Goal: Task Accomplishment & Management: Contribute content

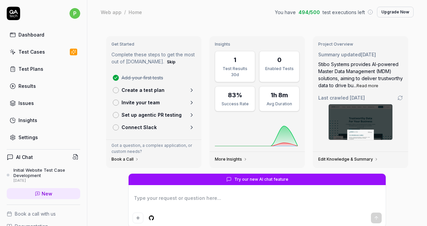
scroll to position [53, 0]
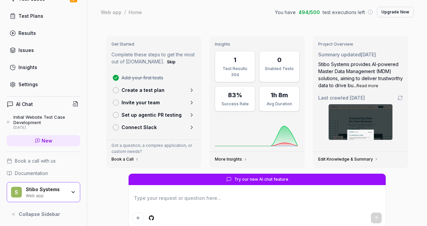
type textarea "*"
click at [34, 118] on div "Initial Website Test Case Development" at bounding box center [46, 119] width 67 height 11
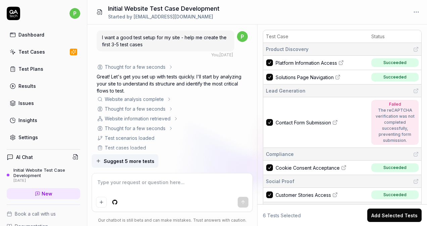
click at [211, 109] on div "Thought for a few seconds" at bounding box center [172, 108] width 151 height 7
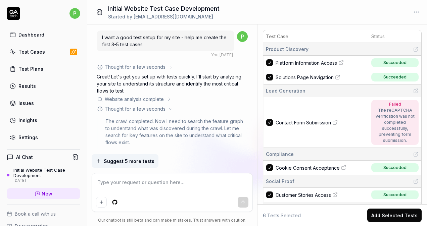
click at [171, 109] on icon at bounding box center [170, 108] width 5 height 5
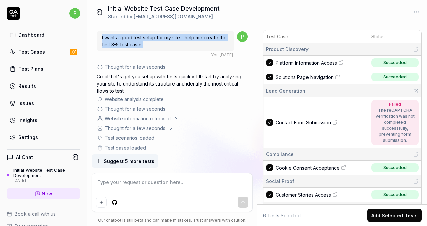
drag, startPoint x: 150, startPoint y: 45, endPoint x: 98, endPoint y: 36, distance: 52.4
click at [98, 36] on div "I want a good test setup for my site - help me create the first 3-5 test cases" at bounding box center [166, 41] width 138 height 21
drag, startPoint x: 98, startPoint y: 36, endPoint x: 185, endPoint y: 48, distance: 88.4
click at [185, 48] on div "I want a good test setup for my site - help me create the first 3-5 test cases" at bounding box center [166, 41] width 138 height 21
click at [151, 44] on div "I want a good test setup for my site - help me create the first 3-5 test cases" at bounding box center [166, 41] width 138 height 21
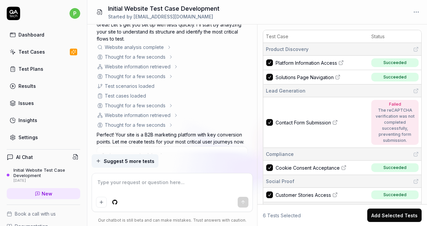
scroll to position [67, 0]
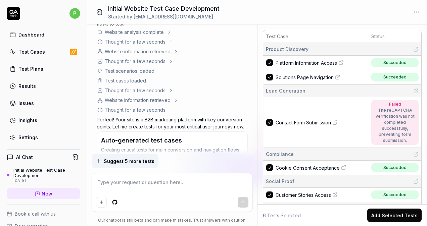
click at [145, 32] on div "Website analysis complete" at bounding box center [134, 32] width 59 height 7
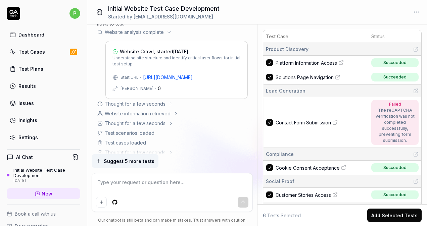
click at [163, 32] on div "Website analysis complete" at bounding box center [134, 32] width 59 height 7
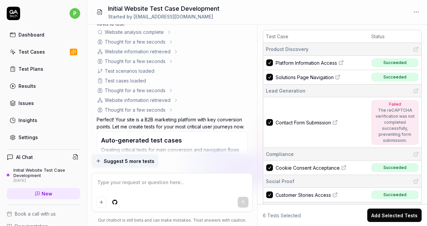
click at [170, 43] on icon at bounding box center [170, 42] width 1 height 3
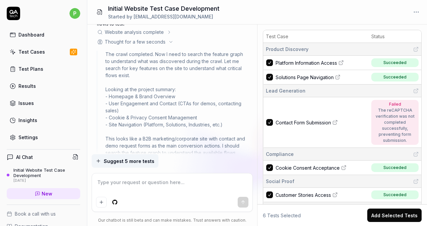
click at [168, 41] on icon at bounding box center [170, 41] width 5 height 5
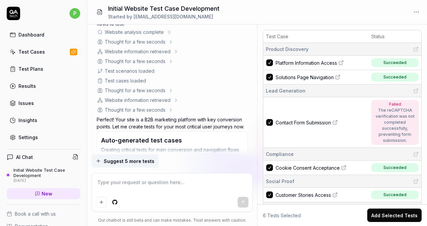
click at [173, 51] on div "Website information retrieved" at bounding box center [172, 51] width 151 height 7
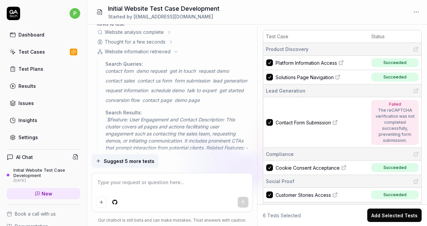
click at [174, 50] on icon at bounding box center [175, 51] width 5 height 5
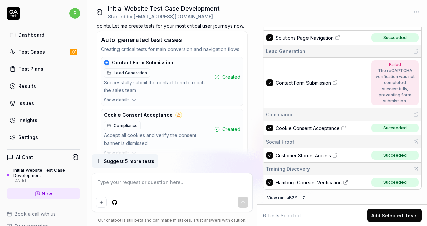
scroll to position [0, 0]
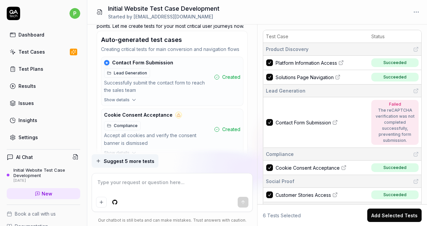
click at [305, 60] on span "Platform Information Access" at bounding box center [305, 62] width 61 height 7
click at [171, 181] on textarea at bounding box center [172, 185] width 153 height 17
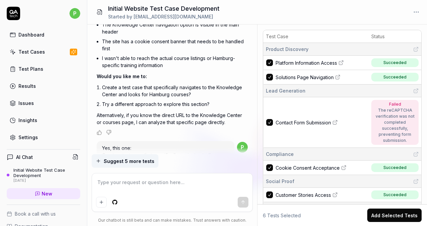
scroll to position [860, 0]
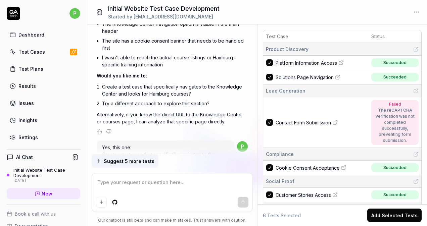
click at [120, 73] on span "Would you like me to:" at bounding box center [122, 76] width 50 height 6
drag, startPoint x: 120, startPoint y: 64, endPoint x: 114, endPoint y: 73, distance: 11.1
click at [114, 82] on li "Create a test case that specifically navigates to the Knowledge Center and look…" at bounding box center [175, 90] width 146 height 17
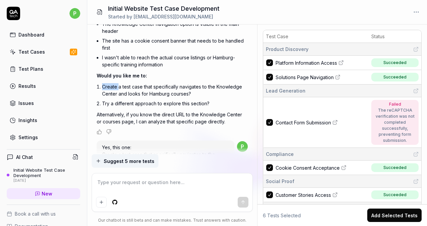
click at [114, 82] on li "Create a test case that specifically navigates to the Knowledge Center and look…" at bounding box center [175, 90] width 146 height 17
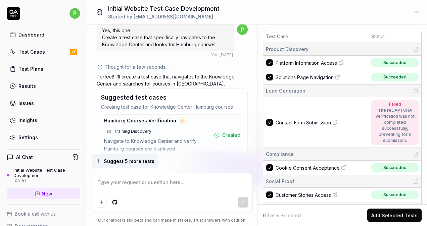
scroll to position [977, 0]
click at [185, 178] on textarea at bounding box center [172, 185] width 153 height 17
click at [177, 185] on textarea at bounding box center [172, 185] width 153 height 17
click at [174, 182] on textarea at bounding box center [172, 185] width 153 height 17
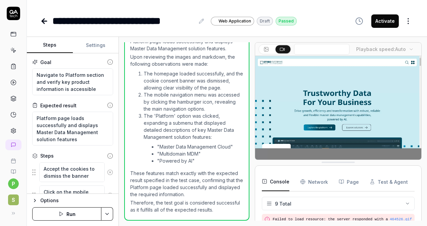
scroll to position [123, 0]
click at [265, 48] on icon at bounding box center [265, 49] width 5 height 5
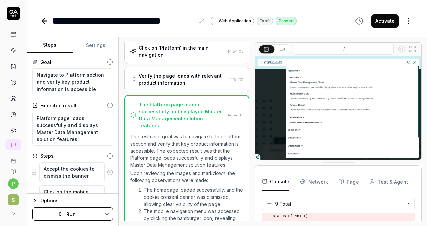
scroll to position [0, 0]
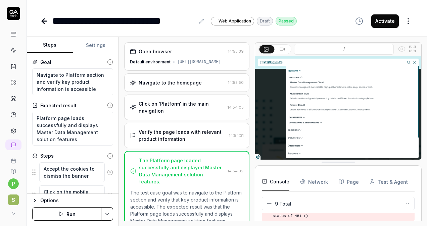
click at [186, 54] on div "Open browser" at bounding box center [177, 51] width 95 height 7
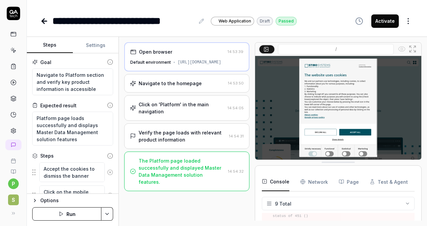
click at [175, 80] on div "Navigate to the homepage" at bounding box center [170, 83] width 63 height 7
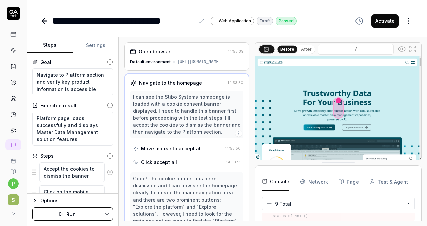
click at [188, 51] on div "Open browser" at bounding box center [177, 51] width 95 height 7
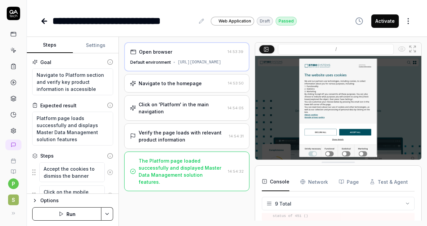
click at [189, 63] on div "[URL][DOMAIN_NAME]" at bounding box center [199, 62] width 44 height 6
click at [213, 84] on div "Navigate to the homepage" at bounding box center [177, 83] width 95 height 7
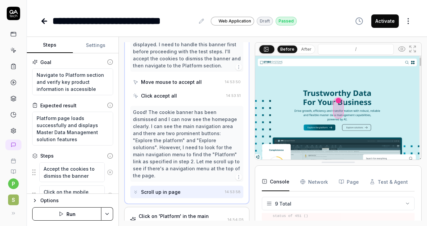
scroll to position [67, 0]
click at [184, 79] on div "Move mouse to accept all" at bounding box center [171, 81] width 61 height 7
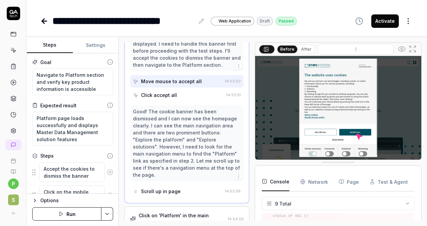
click at [184, 94] on div "Click accept all" at bounding box center [178, 95] width 91 height 12
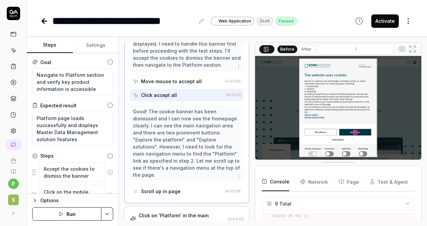
click at [181, 185] on div "Scroll up in page" at bounding box center [177, 191] width 89 height 12
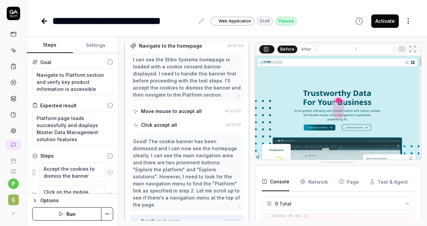
scroll to position [0, 0]
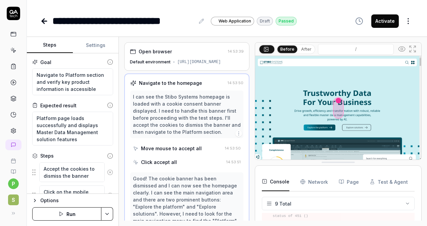
click at [189, 83] on div "Navigate to the homepage" at bounding box center [170, 82] width 63 height 7
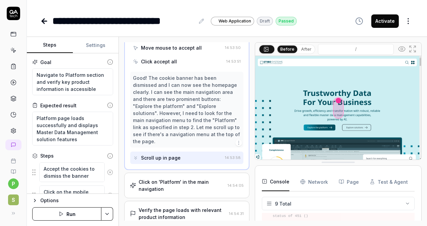
click at [182, 179] on div "Click on 'Platform' in the main navigation" at bounding box center [182, 185] width 86 height 14
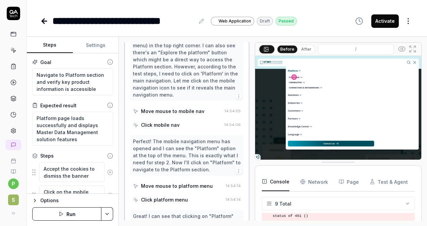
scroll to position [26, 0]
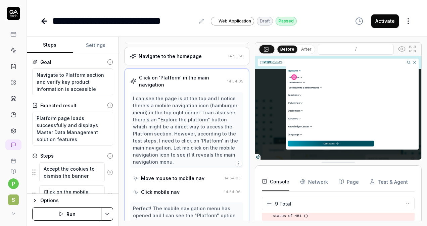
click at [181, 77] on div "Click on 'Platform' in the main navigation" at bounding box center [182, 81] width 86 height 14
click at [185, 176] on div "Move mouse to mobile nav" at bounding box center [172, 178] width 63 height 7
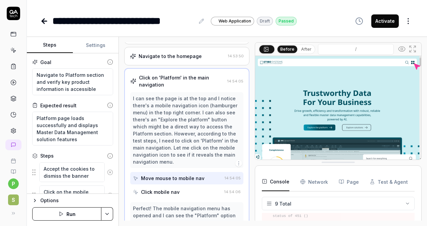
click at [189, 193] on div "Click mobile nav" at bounding box center [177, 192] width 89 height 12
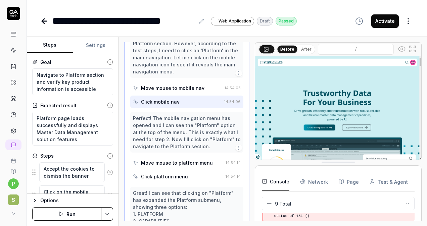
scroll to position [127, 0]
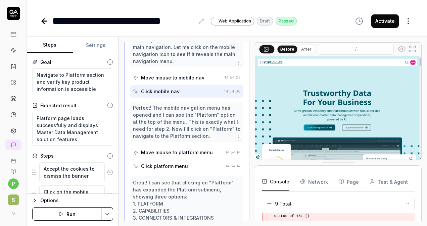
click at [189, 154] on div "Move mouse to platform menu" at bounding box center [177, 152] width 72 height 7
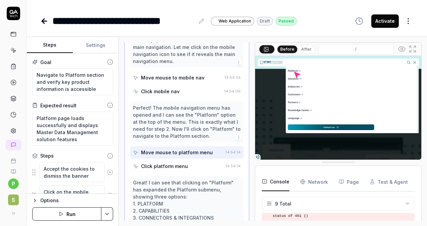
click at [184, 165] on div "Click platform menu" at bounding box center [164, 166] width 47 height 7
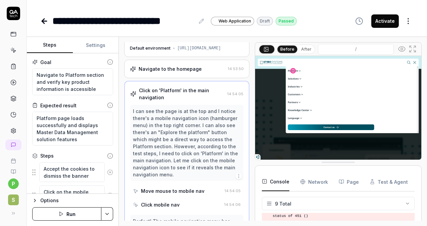
scroll to position [0, 0]
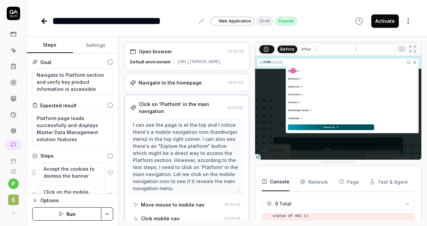
click at [199, 60] on div "[URL][DOMAIN_NAME]" at bounding box center [199, 62] width 44 height 6
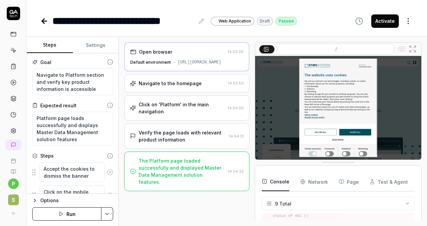
click at [196, 78] on div "Navigate to the homepage 14:53:50" at bounding box center [186, 83] width 125 height 18
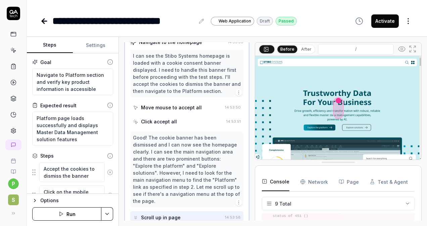
scroll to position [42, 0]
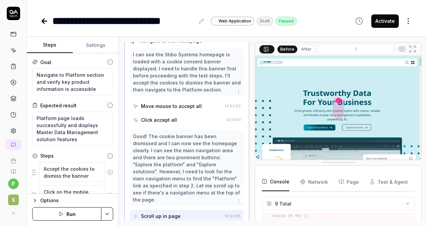
click at [184, 106] on div "Move mouse to accept all" at bounding box center [171, 106] width 61 height 7
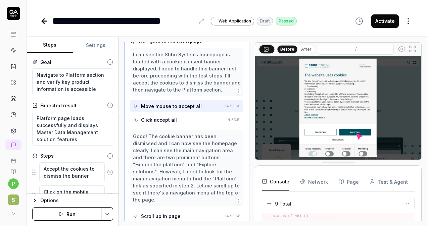
click at [173, 119] on div "Click accept all" at bounding box center [159, 119] width 36 height 7
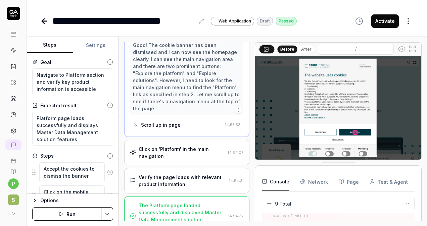
click at [182, 148] on div "Click on 'Platform' in the main navigation" at bounding box center [182, 153] width 86 height 14
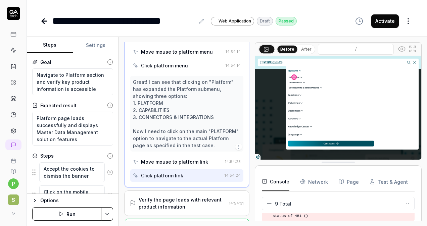
scroll to position [257, 0]
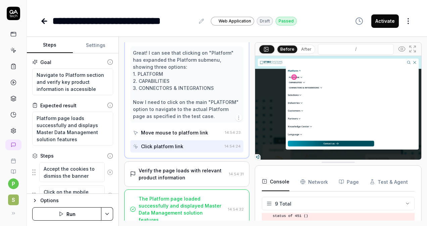
click at [186, 132] on div "Move mouse to platform link" at bounding box center [174, 132] width 67 height 7
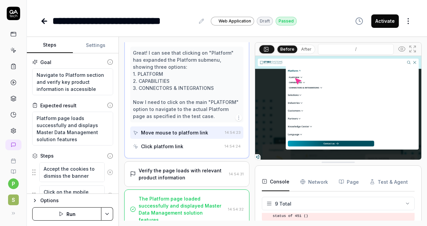
click at [185, 141] on div "Click platform link" at bounding box center [177, 146] width 89 height 12
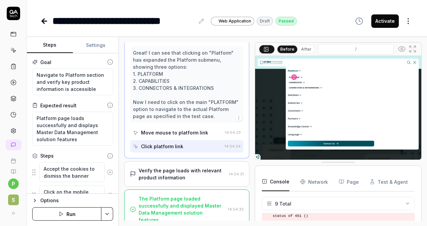
click at [308, 49] on button "After" at bounding box center [306, 49] width 16 height 7
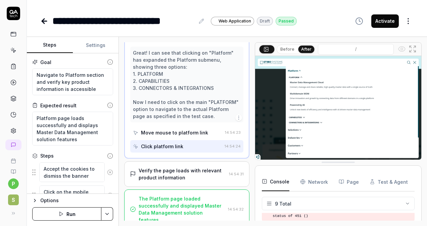
click at [162, 174] on div "Verify the page loads with relevant product information" at bounding box center [183, 174] width 88 height 14
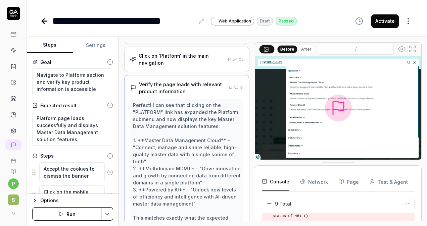
scroll to position [150, 0]
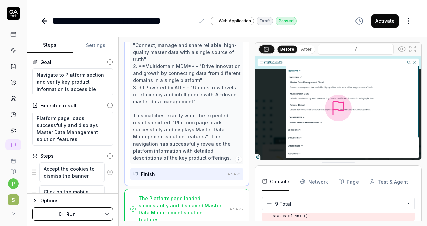
click at [200, 200] on div "The Platform page loaded successfully and displayed Master Data Management solu…" at bounding box center [182, 209] width 87 height 28
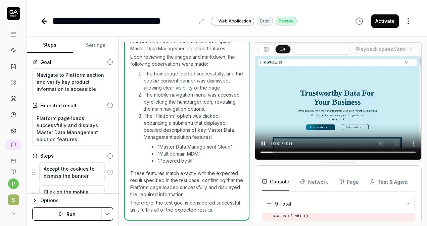
scroll to position [0, 0]
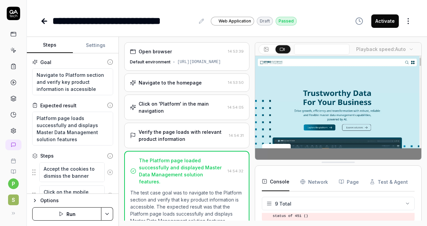
type textarea "*"
